Goal: Check status: Check status

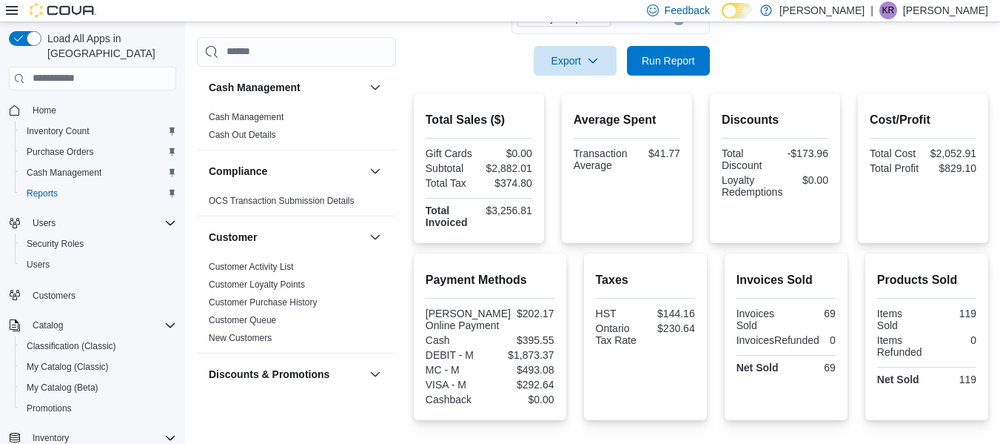
scroll to position [995, 0]
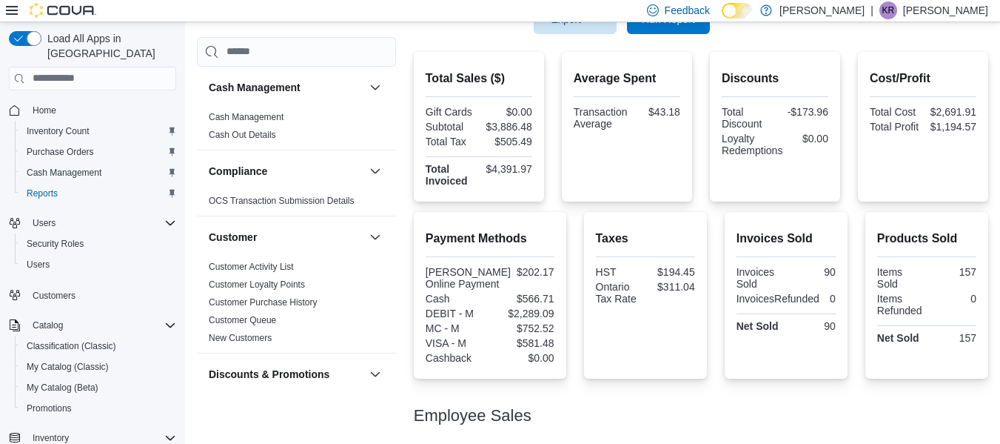
scroll to position [325, 0]
